Goal: Task Accomplishment & Management: Manage account settings

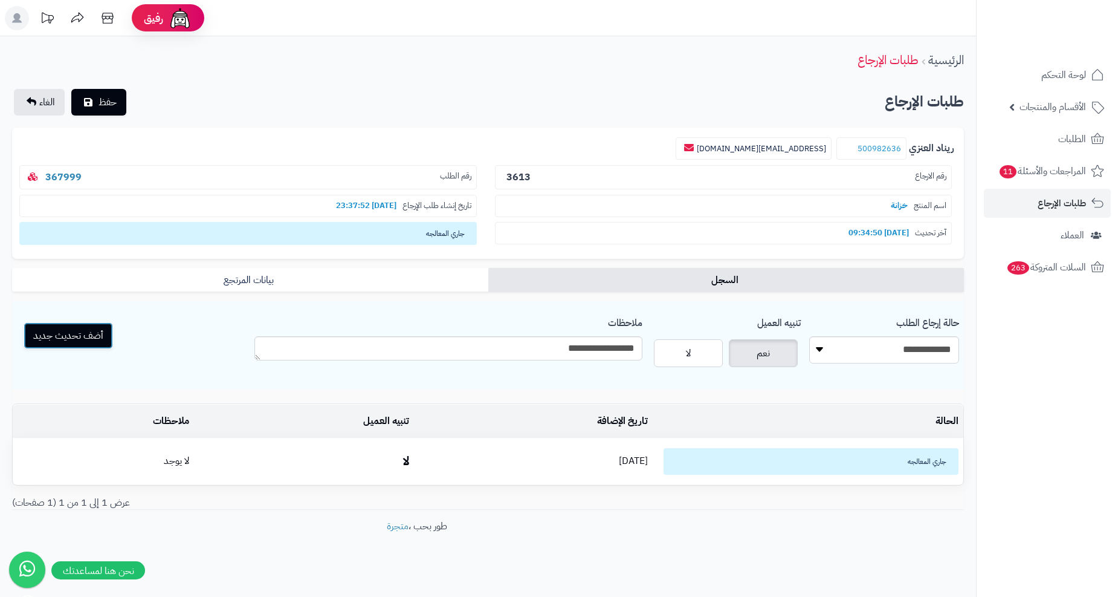
click at [79, 339] on button "أضف تحديث جديد" at bounding box center [68, 335] width 89 height 27
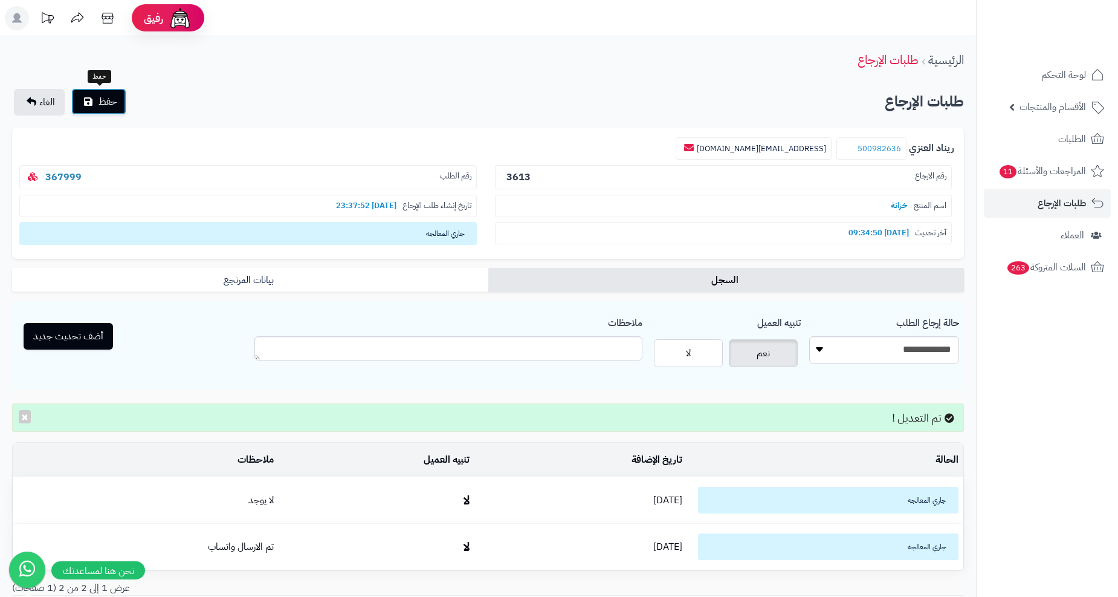
click at [105, 99] on span "حفظ" at bounding box center [108, 101] width 18 height 15
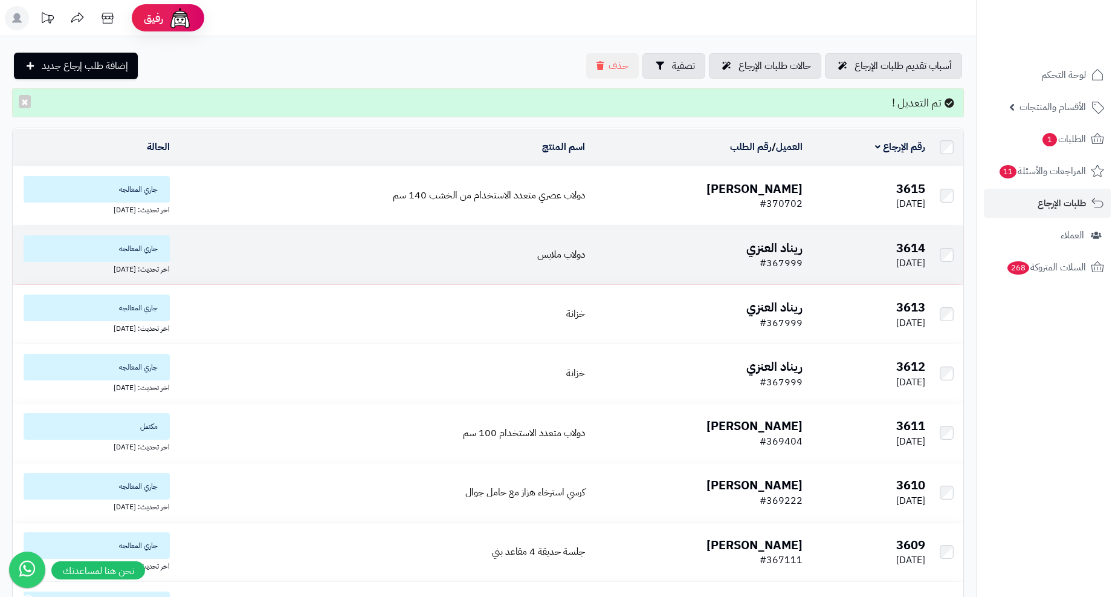
click at [789, 248] on b "ريناد العنزي" at bounding box center [774, 248] width 56 height 18
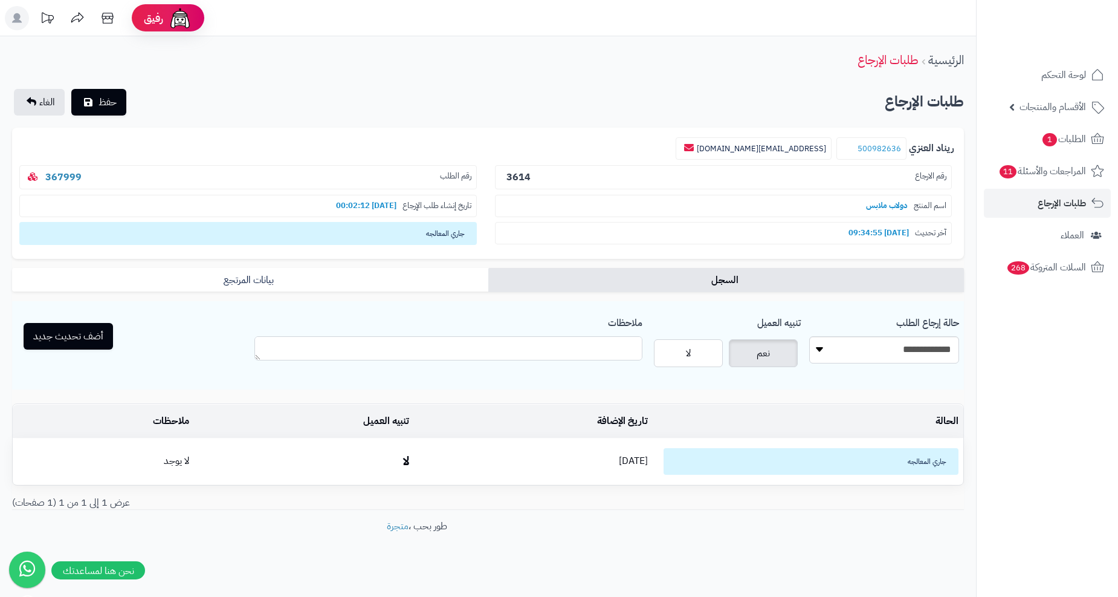
click at [519, 344] on textarea "ملاحظات" at bounding box center [447, 348] width 387 height 24
type textarea "**********"
click at [77, 343] on button "أضف تحديث جديد" at bounding box center [68, 335] width 89 height 27
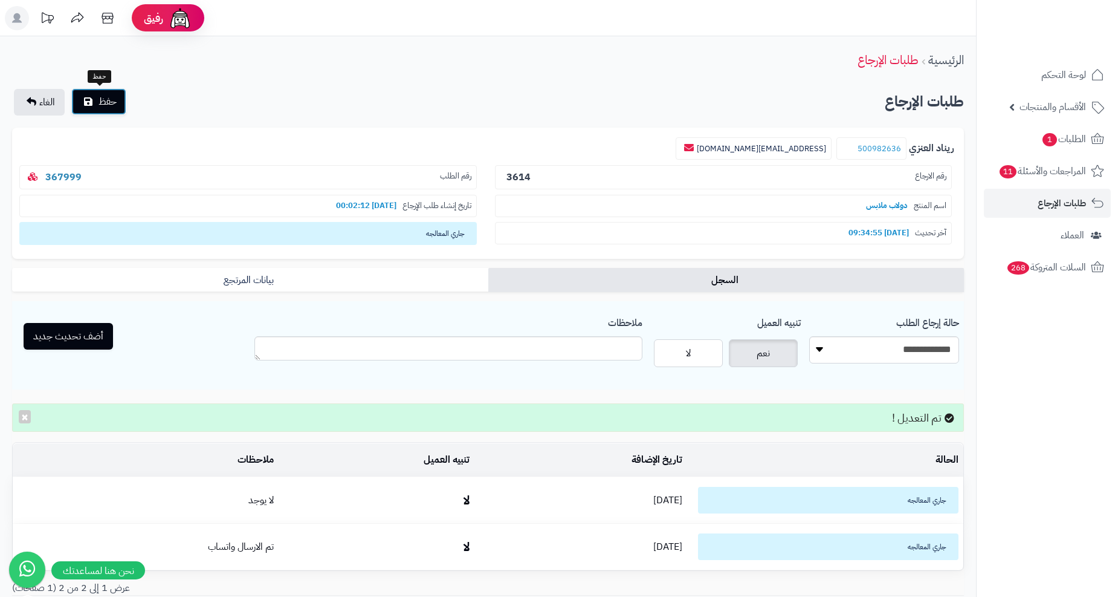
click at [117, 110] on button "حفظ" at bounding box center [98, 101] width 55 height 27
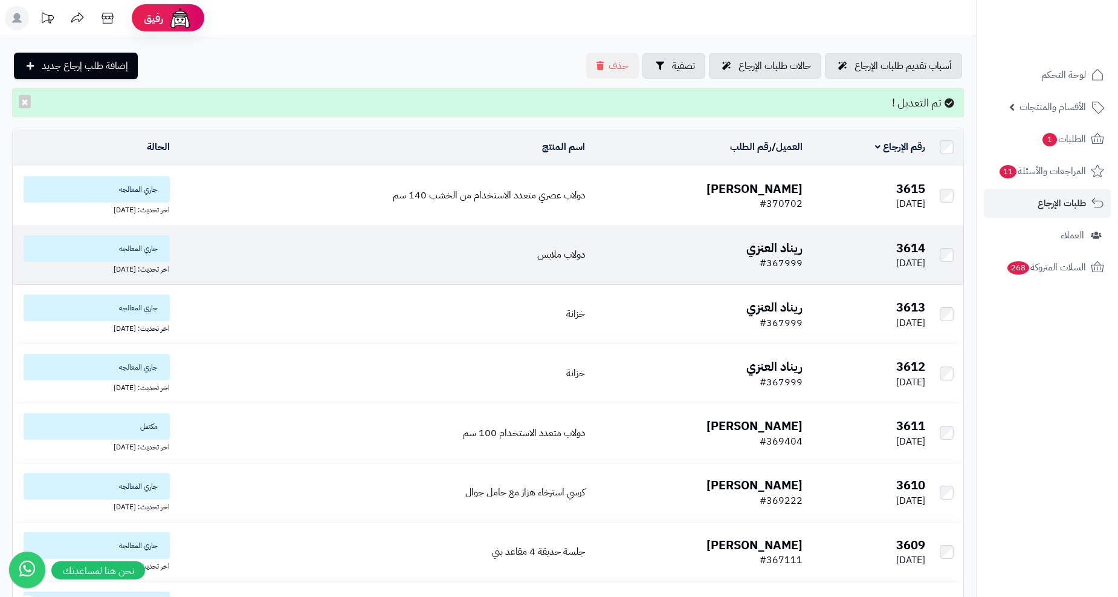
click at [777, 250] on b "ريناد العنزي" at bounding box center [774, 248] width 56 height 18
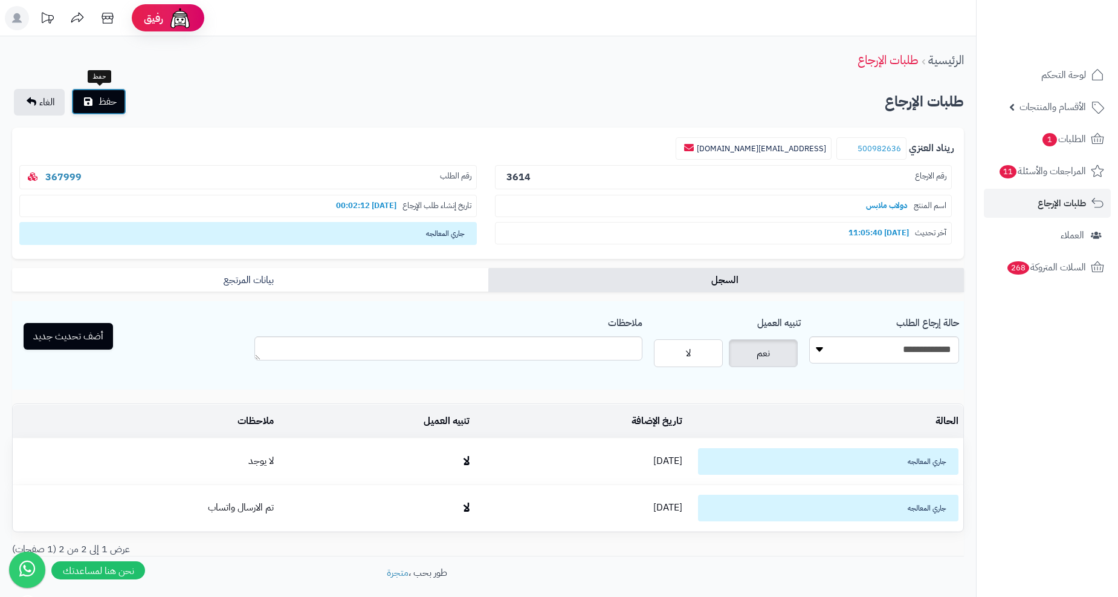
click at [105, 103] on span "حفظ" at bounding box center [108, 101] width 18 height 15
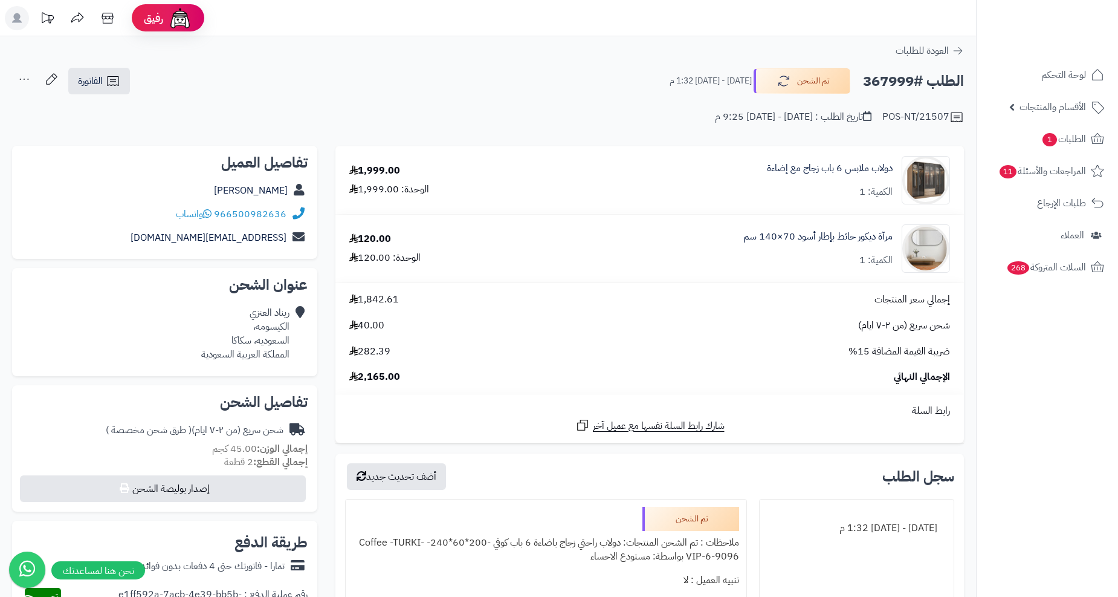
click at [893, 75] on h2 "الطلب #367999" at bounding box center [913, 81] width 101 height 25
copy h2 "367999"
click at [1096, 140] on icon at bounding box center [1097, 139] width 15 height 15
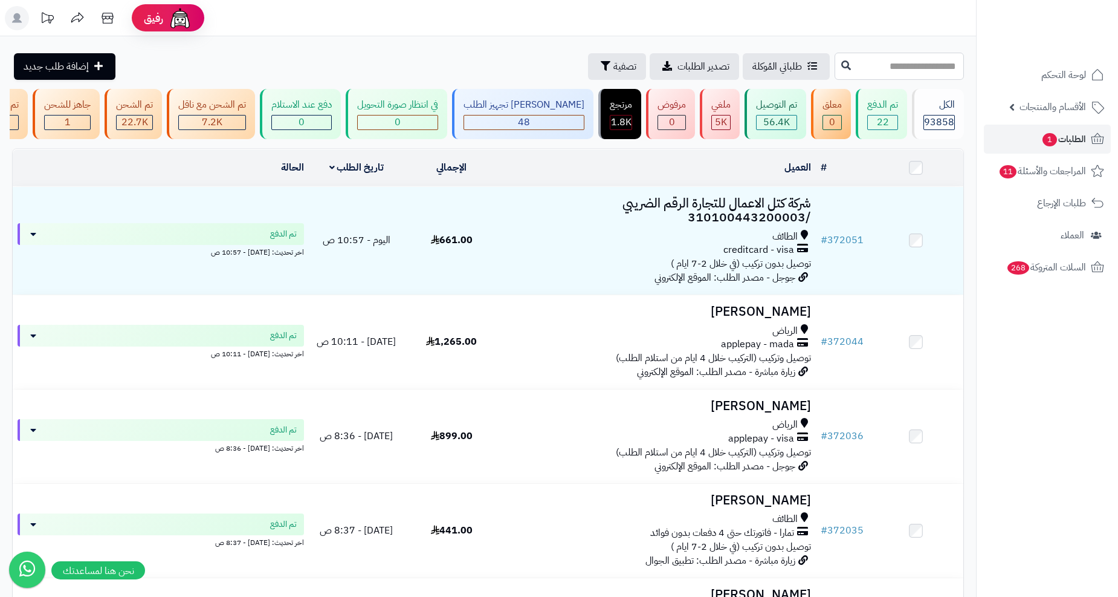
click at [835, 63] on input "text" at bounding box center [899, 66] width 129 height 27
paste input "******"
type input "******"
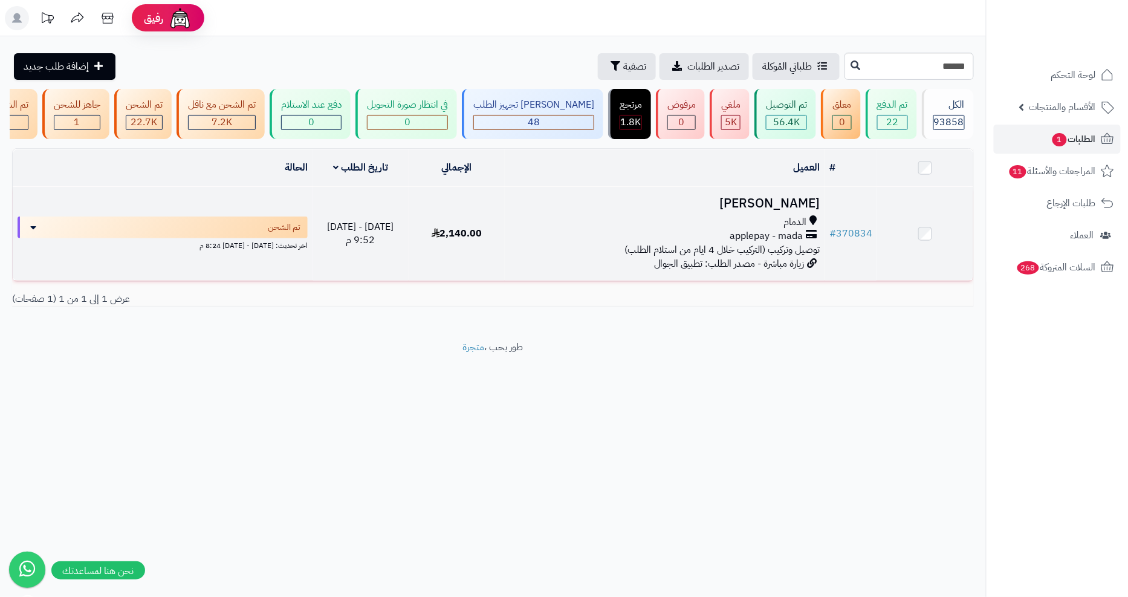
click at [805, 209] on h3 "[PERSON_NAME]" at bounding box center [664, 203] width 310 height 14
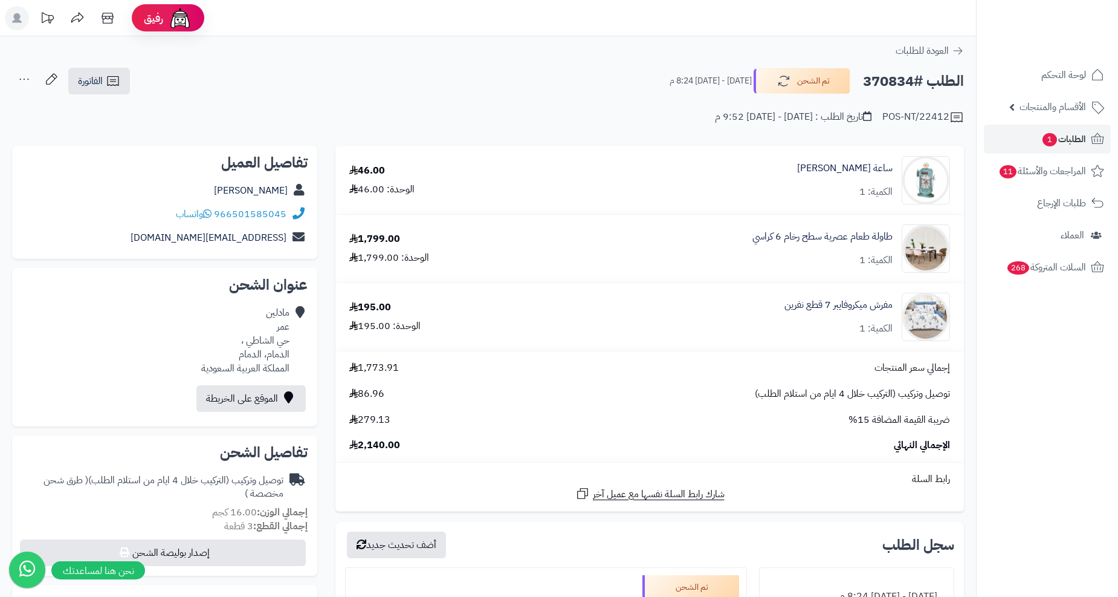
click at [882, 79] on h2 "الطلب #370834" at bounding box center [913, 81] width 101 height 25
copy h2 "370834"
click at [106, 89] on link "الفاتورة" at bounding box center [99, 81] width 62 height 27
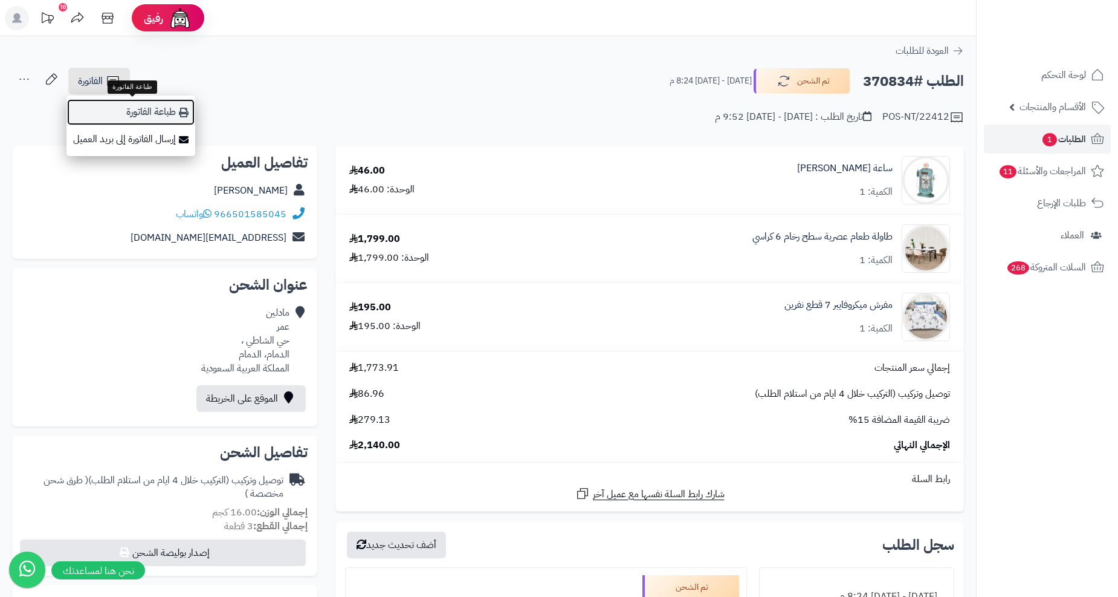
click at [141, 111] on link "طباعة الفاتورة" at bounding box center [130, 112] width 129 height 27
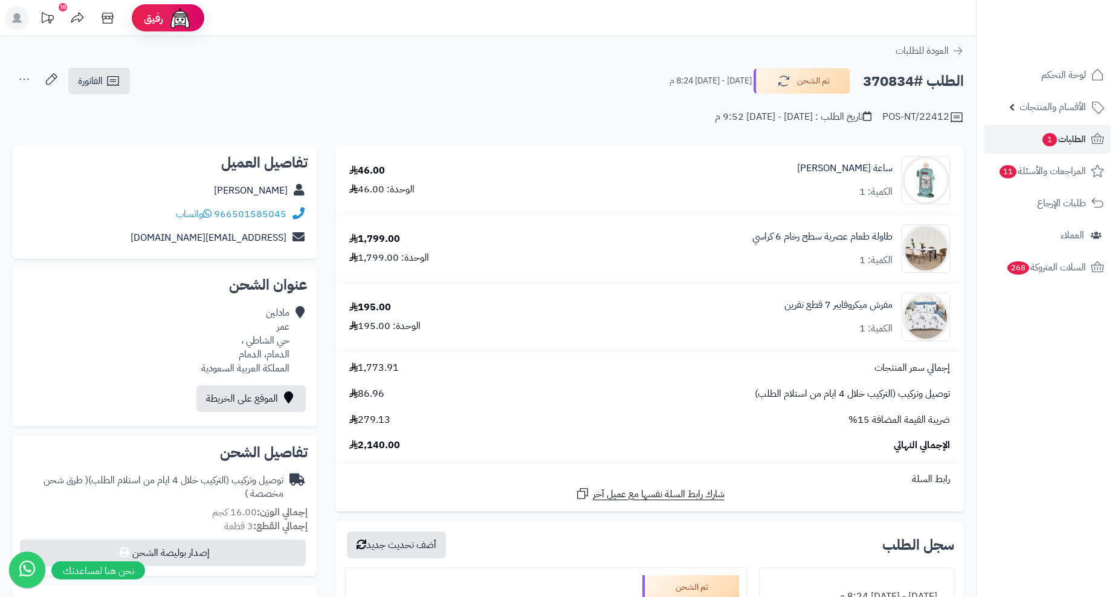
copy h2 "370834"
click at [170, 215] on div "966501585045 واتساب" at bounding box center [165, 214] width 286 height 24
click at [167, 215] on div "966501585045 واتساب" at bounding box center [165, 214] width 286 height 24
click at [170, 213] on div "966501585045 واتساب" at bounding box center [165, 214] width 286 height 24
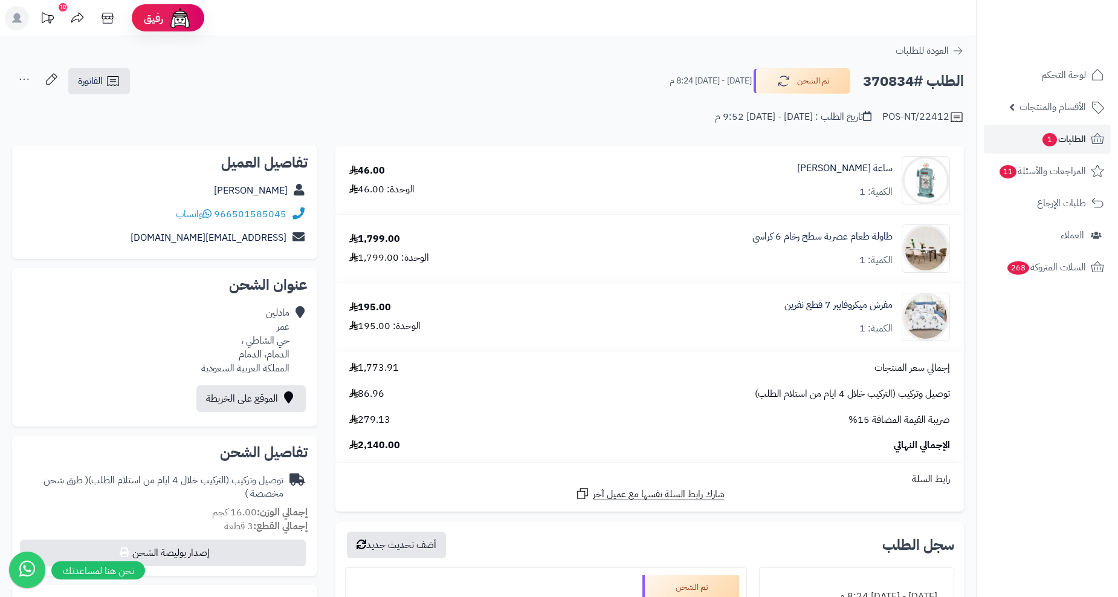
click at [170, 213] on div "966501585045 واتساب" at bounding box center [165, 214] width 286 height 24
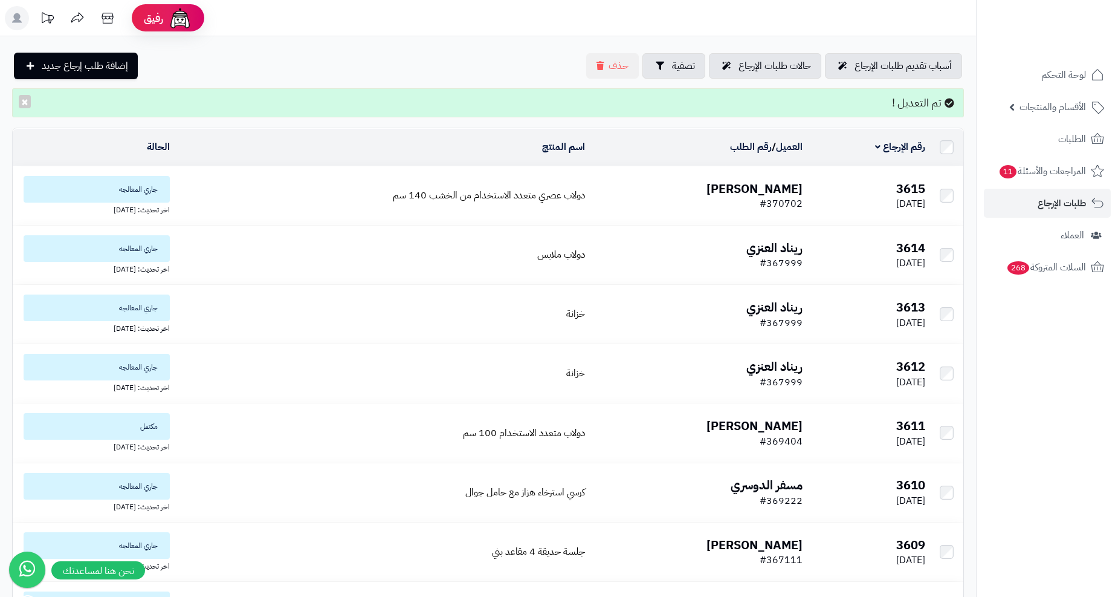
click at [768, 188] on b "[PERSON_NAME]" at bounding box center [755, 188] width 96 height 18
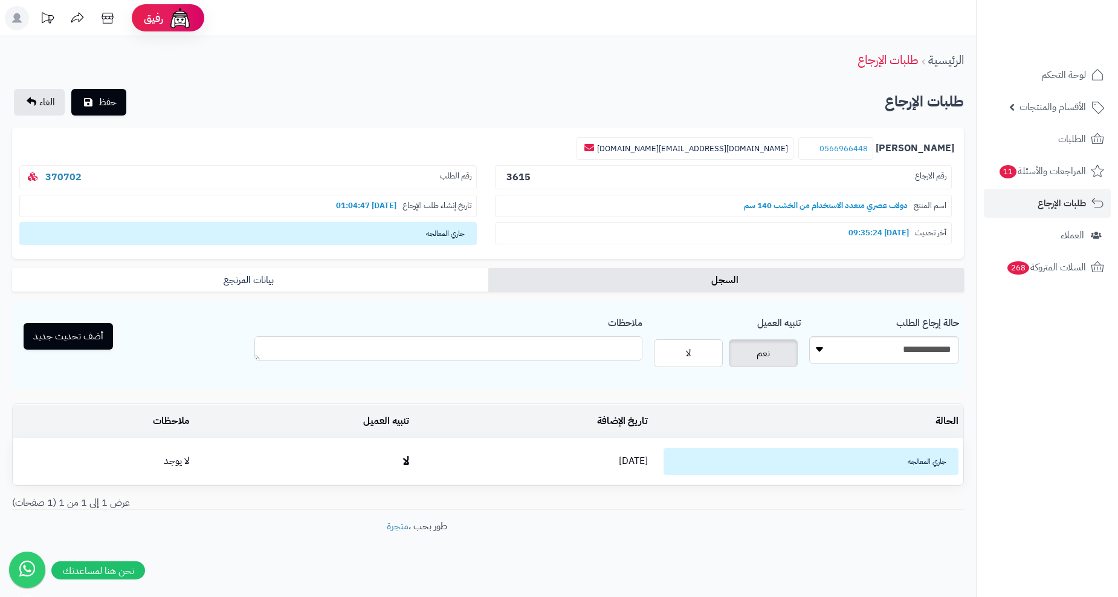
click at [551, 352] on textarea "ملاحظات" at bounding box center [447, 348] width 387 height 24
type textarea "**********"
click at [56, 338] on button "أضف تحديث جديد" at bounding box center [68, 335] width 89 height 27
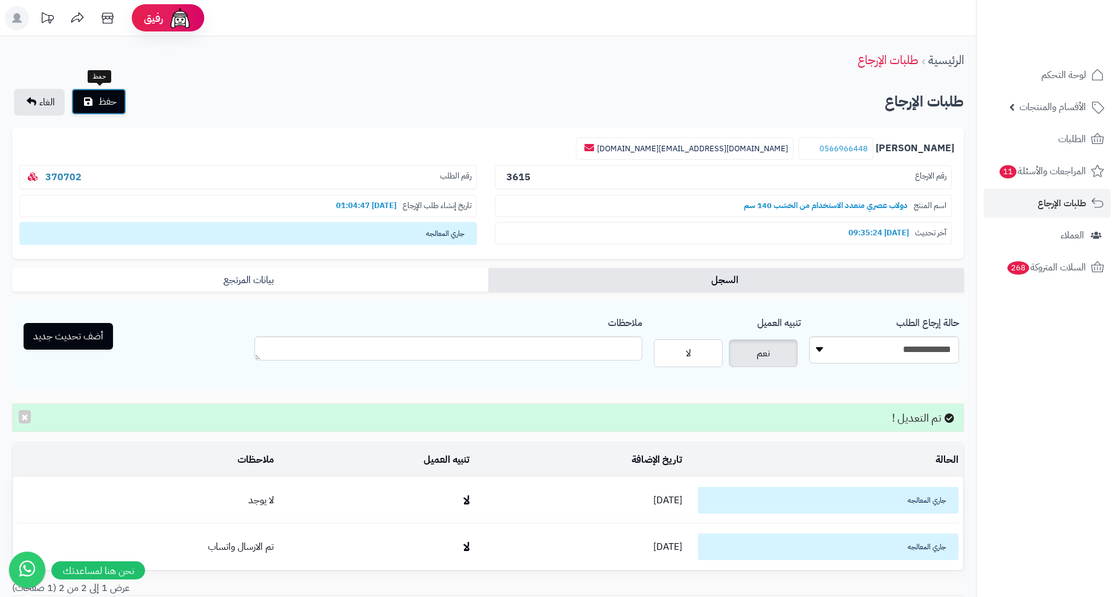
click at [114, 99] on span "حفظ" at bounding box center [108, 101] width 18 height 15
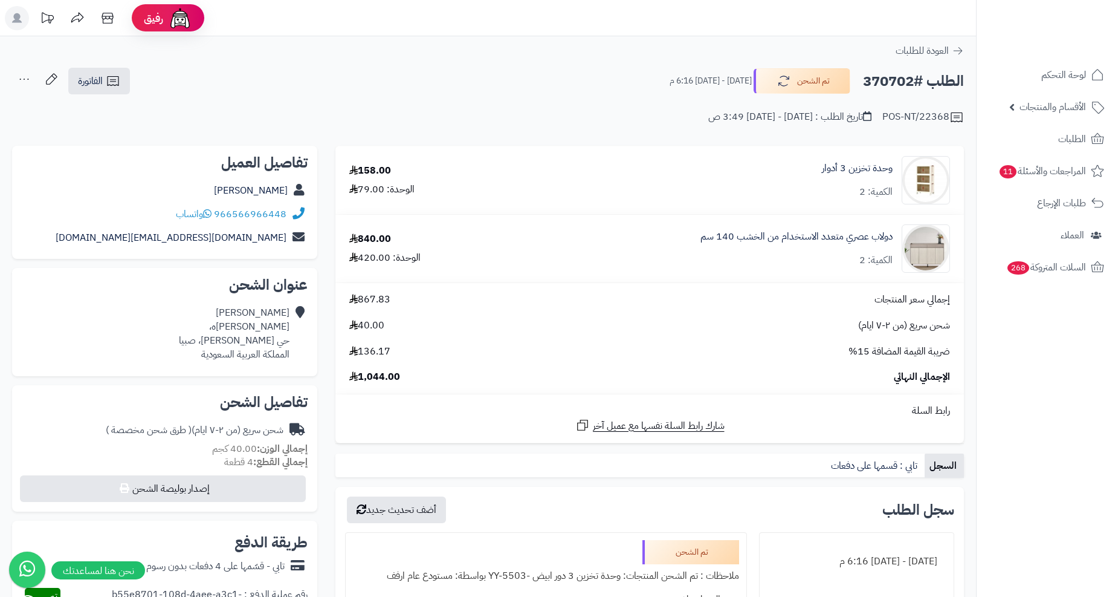
click at [881, 79] on h2 "الطلب #370702" at bounding box center [913, 81] width 101 height 25
copy h2 "370702"
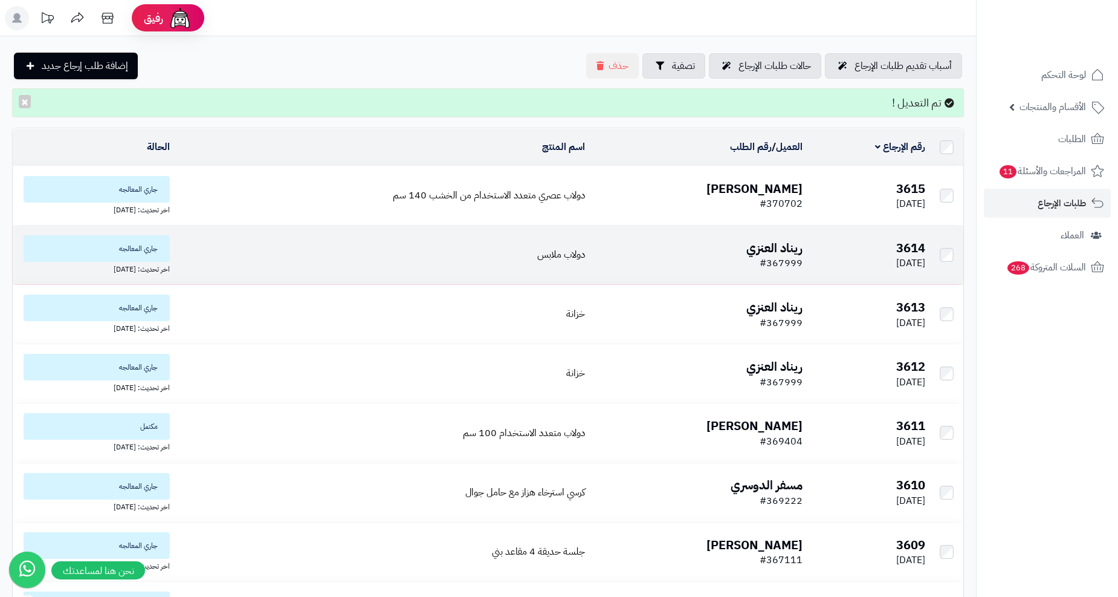
click at [776, 248] on b "ريناد العنزي" at bounding box center [774, 248] width 56 height 18
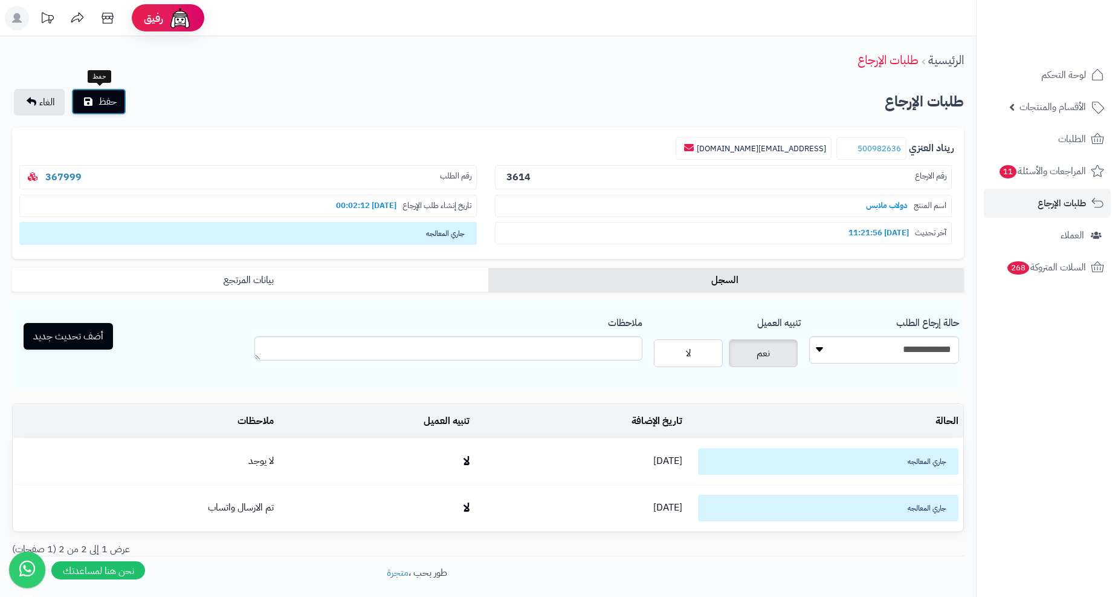
click at [108, 106] on span "حفظ" at bounding box center [108, 101] width 18 height 15
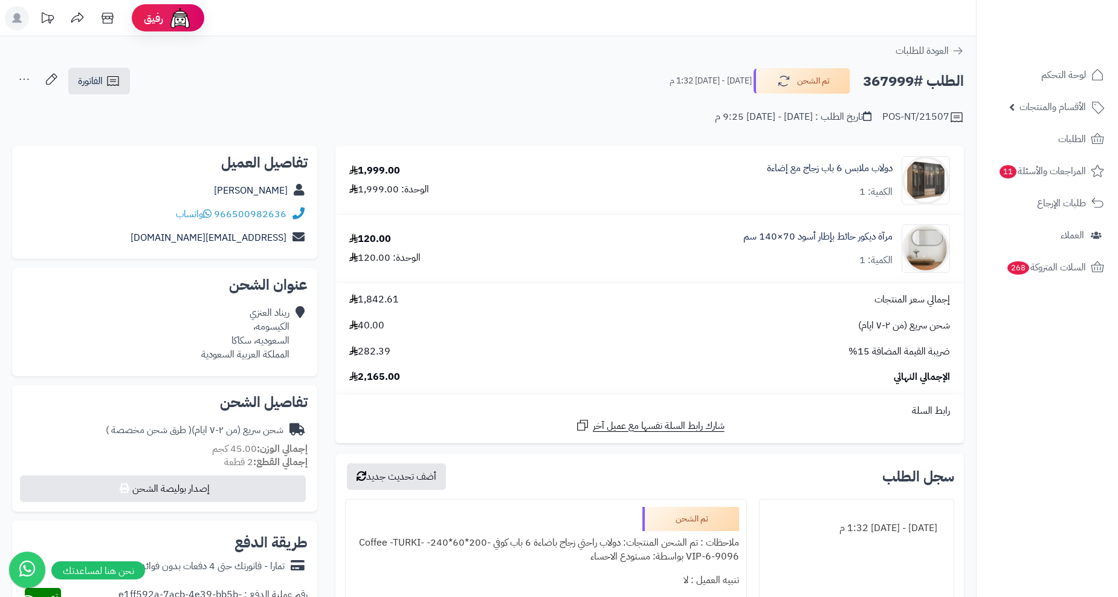
click at [897, 83] on h2 "الطلب #367999" at bounding box center [913, 81] width 101 height 25
copy h2 "367999"
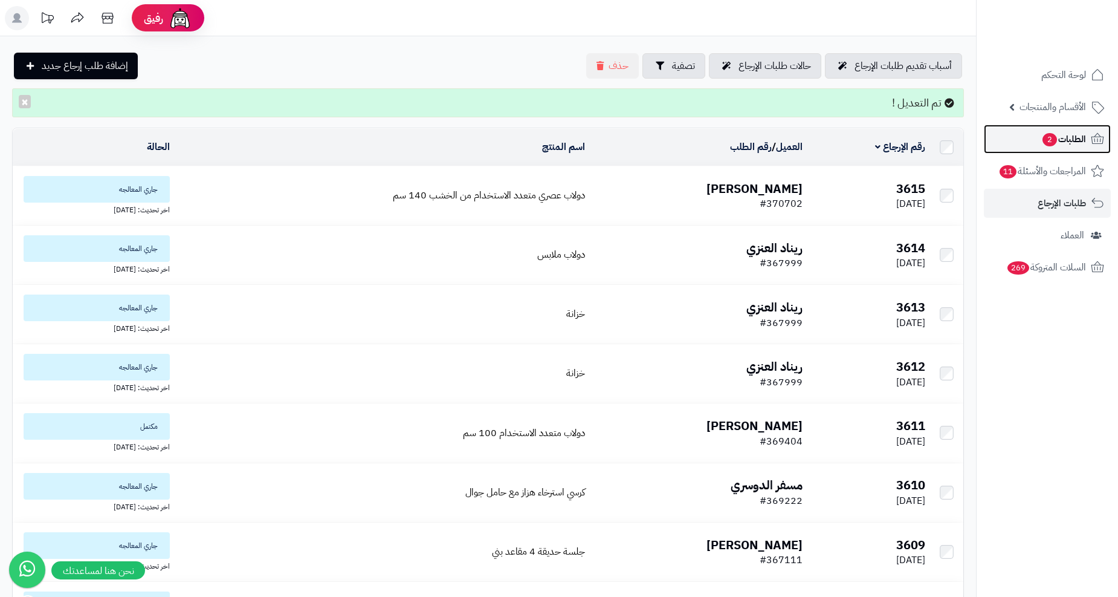
click at [1090, 133] on icon at bounding box center [1097, 139] width 15 height 15
